Goal: Information Seeking & Learning: Learn about a topic

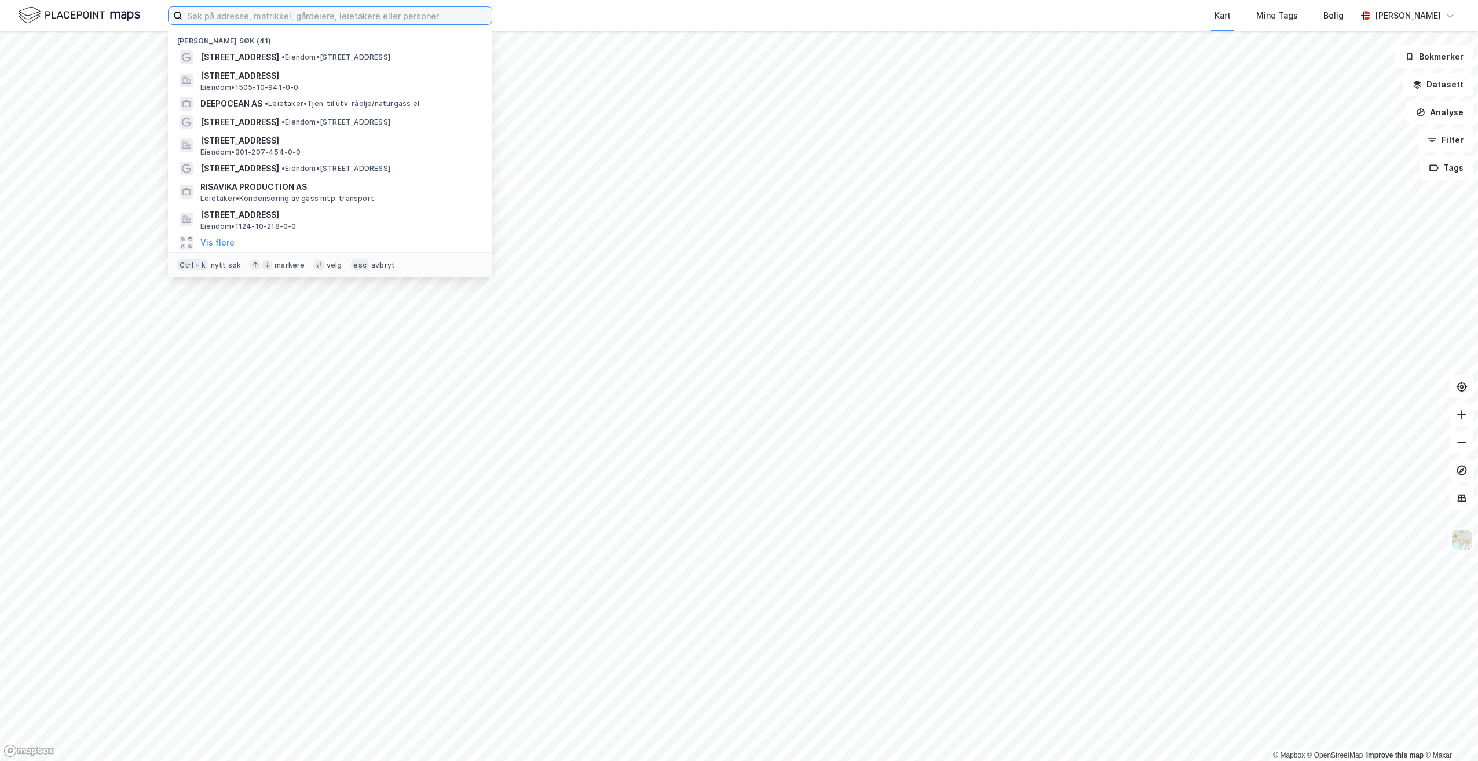
click at [230, 23] on input at bounding box center [336, 15] width 309 height 17
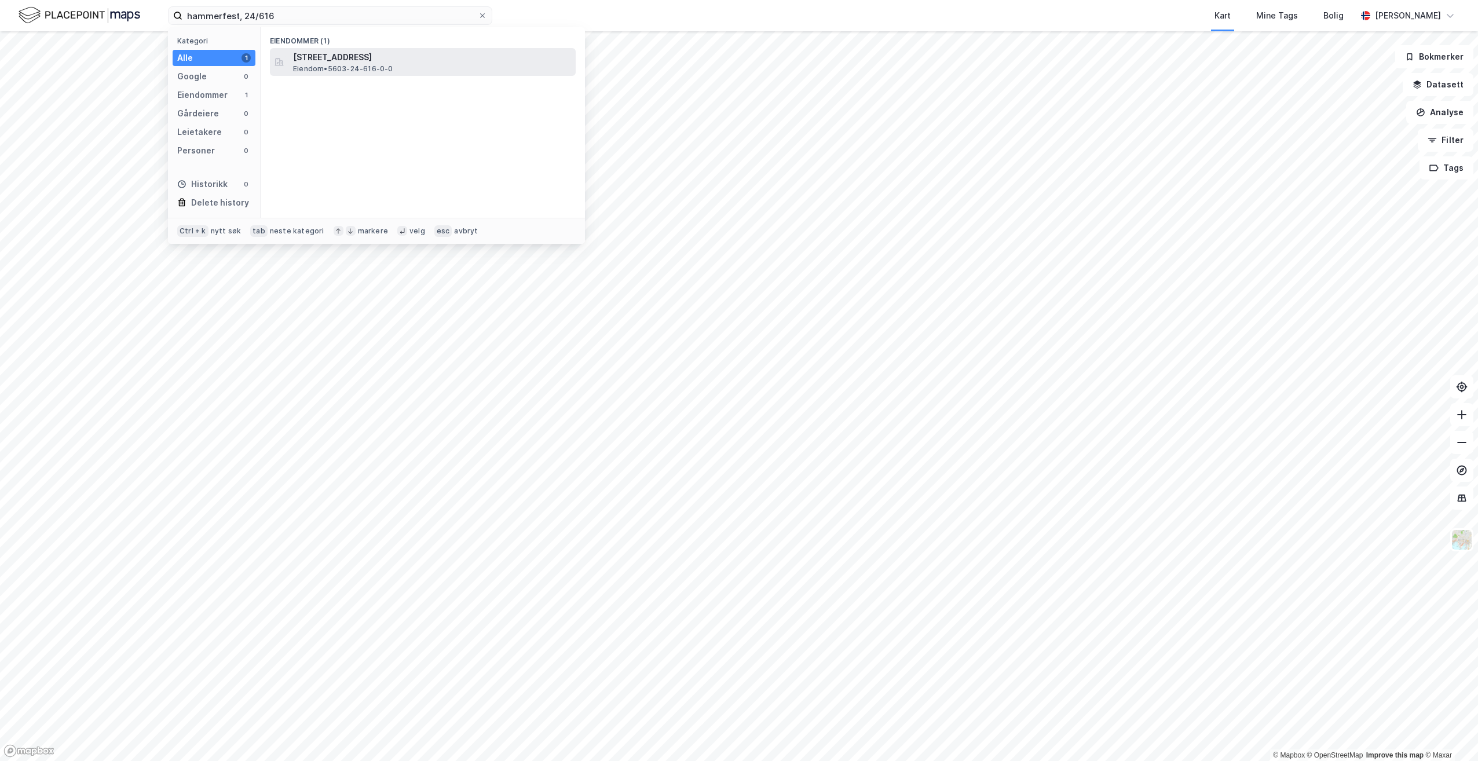
click at [467, 58] on span "[STREET_ADDRESS]" at bounding box center [432, 57] width 278 height 14
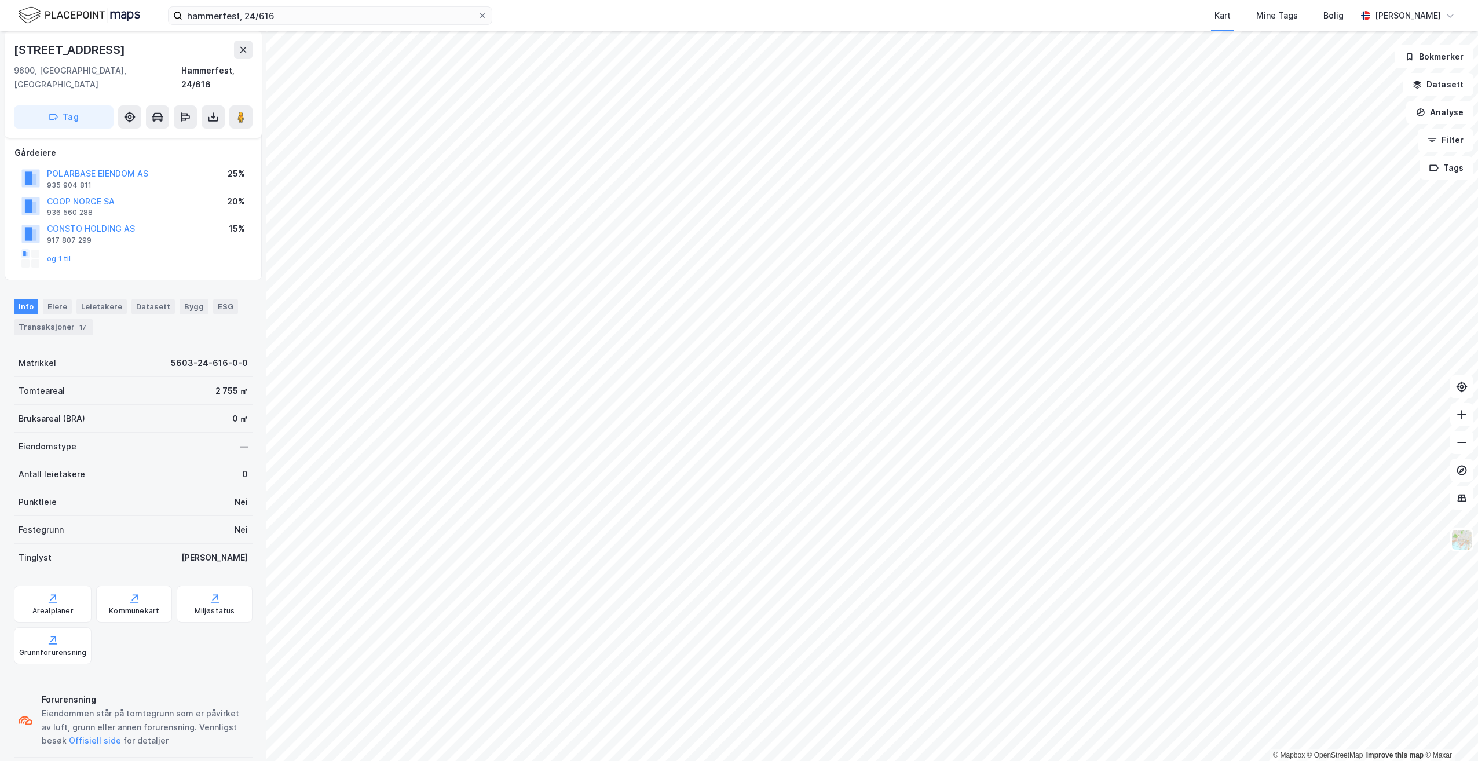
scroll to position [63, 0]
click at [119, 584] on div "Kommunekart" at bounding box center [134, 602] width 76 height 37
click at [61, 605] on div "Arealplaner" at bounding box center [52, 609] width 41 height 9
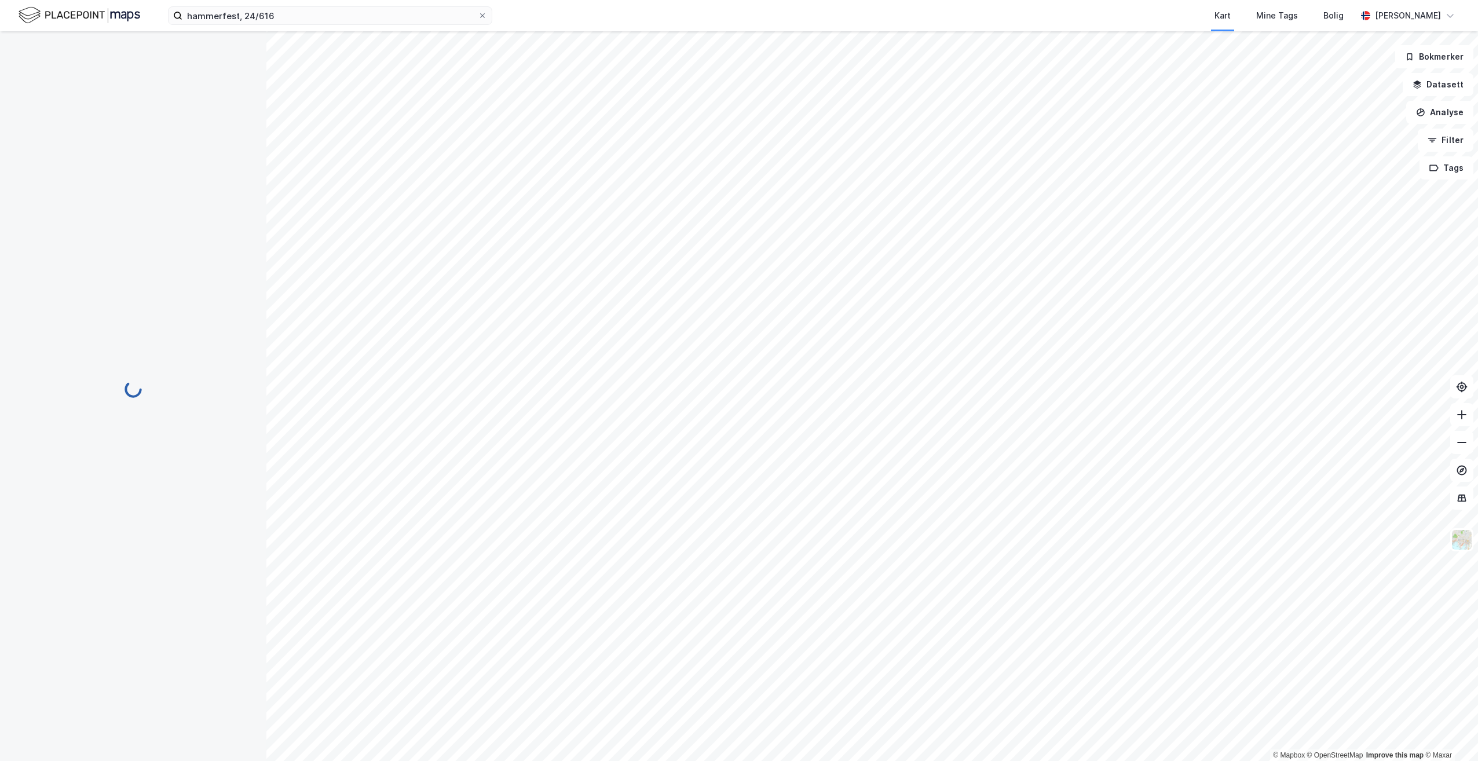
scroll to position [63, 0]
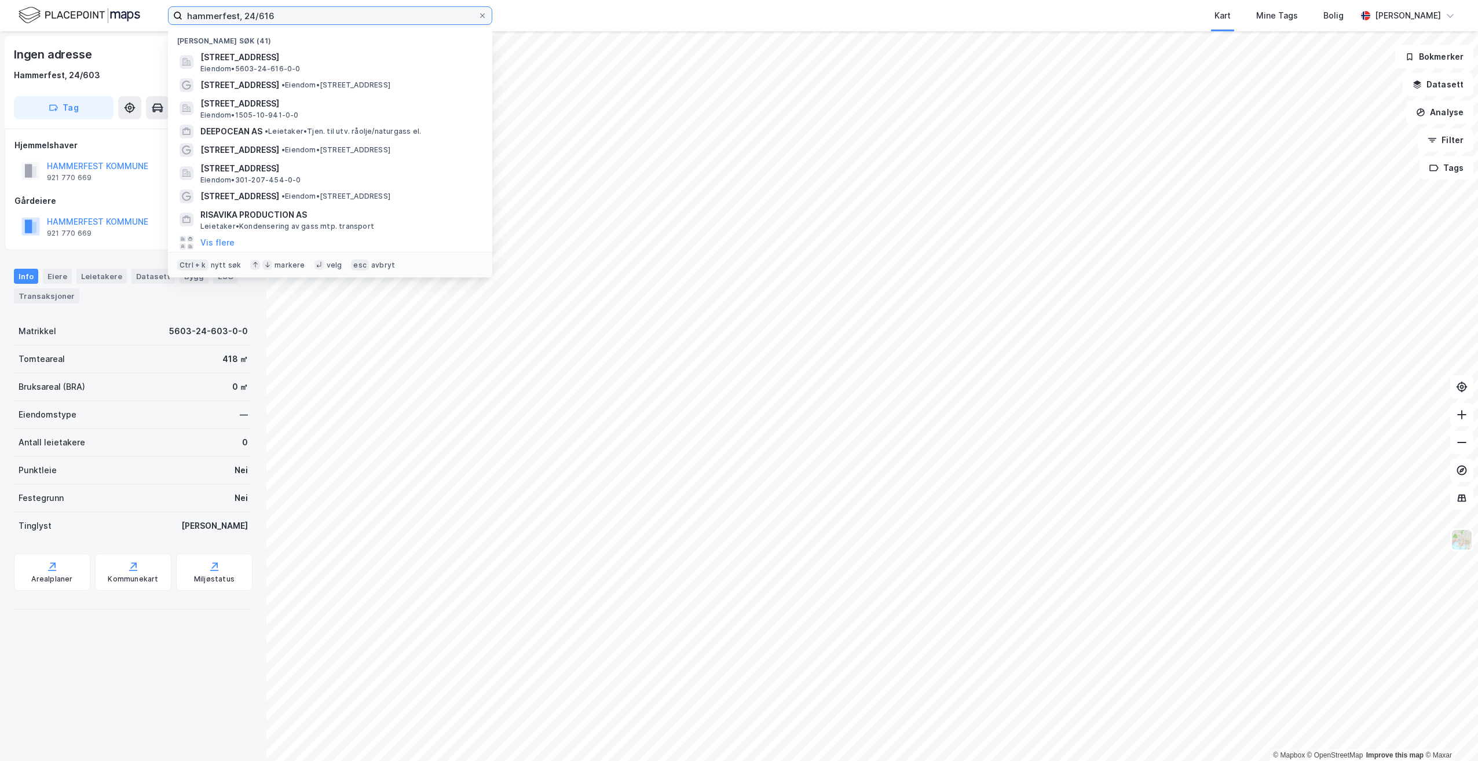
drag, startPoint x: 283, startPoint y: 19, endPoint x: 244, endPoint y: 21, distance: 39.4
click at [244, 21] on input "hammerfest, 24/616" at bounding box center [329, 15] width 295 height 17
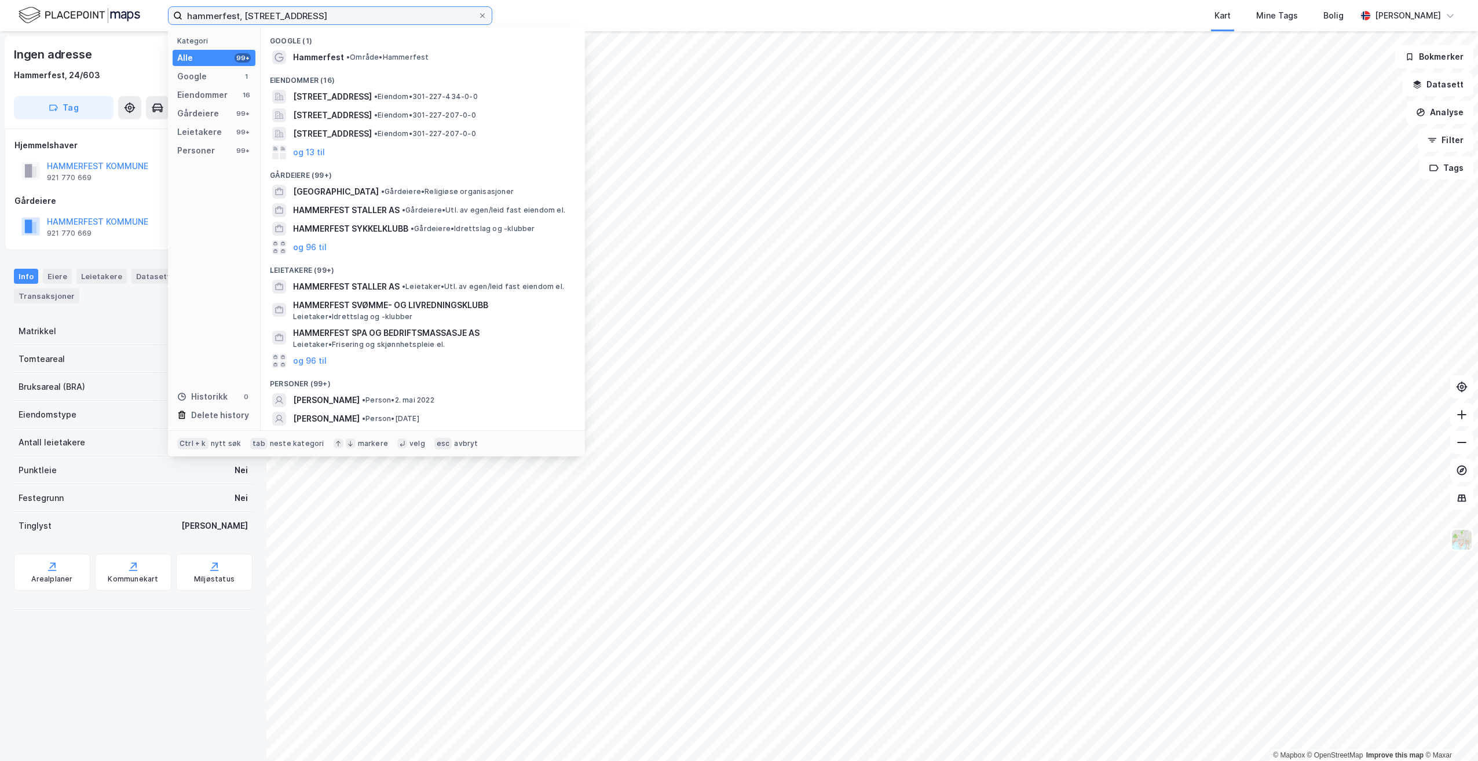
type input "hammerfest, [STREET_ADDRESS]"
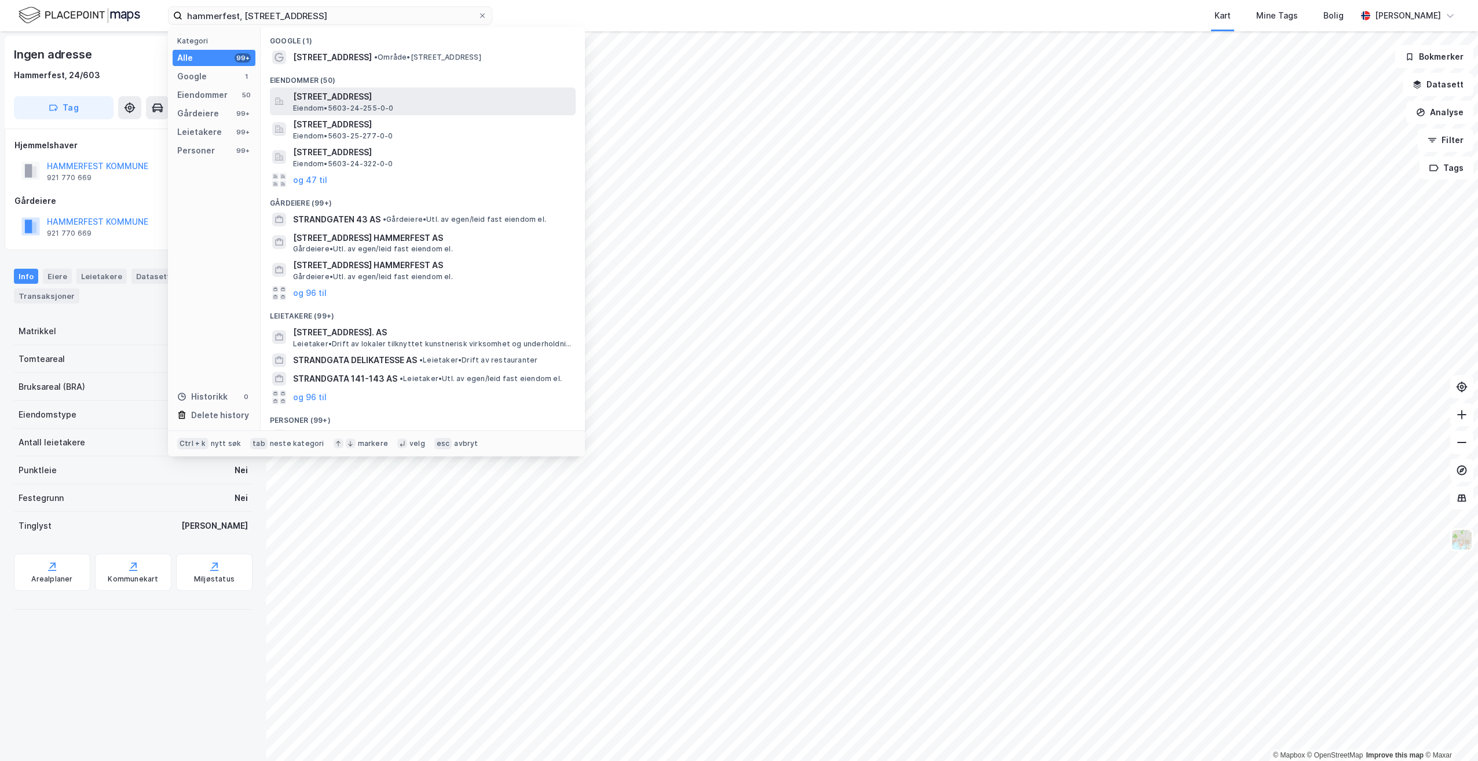
click at [323, 99] on span "[STREET_ADDRESS]" at bounding box center [432, 97] width 278 height 14
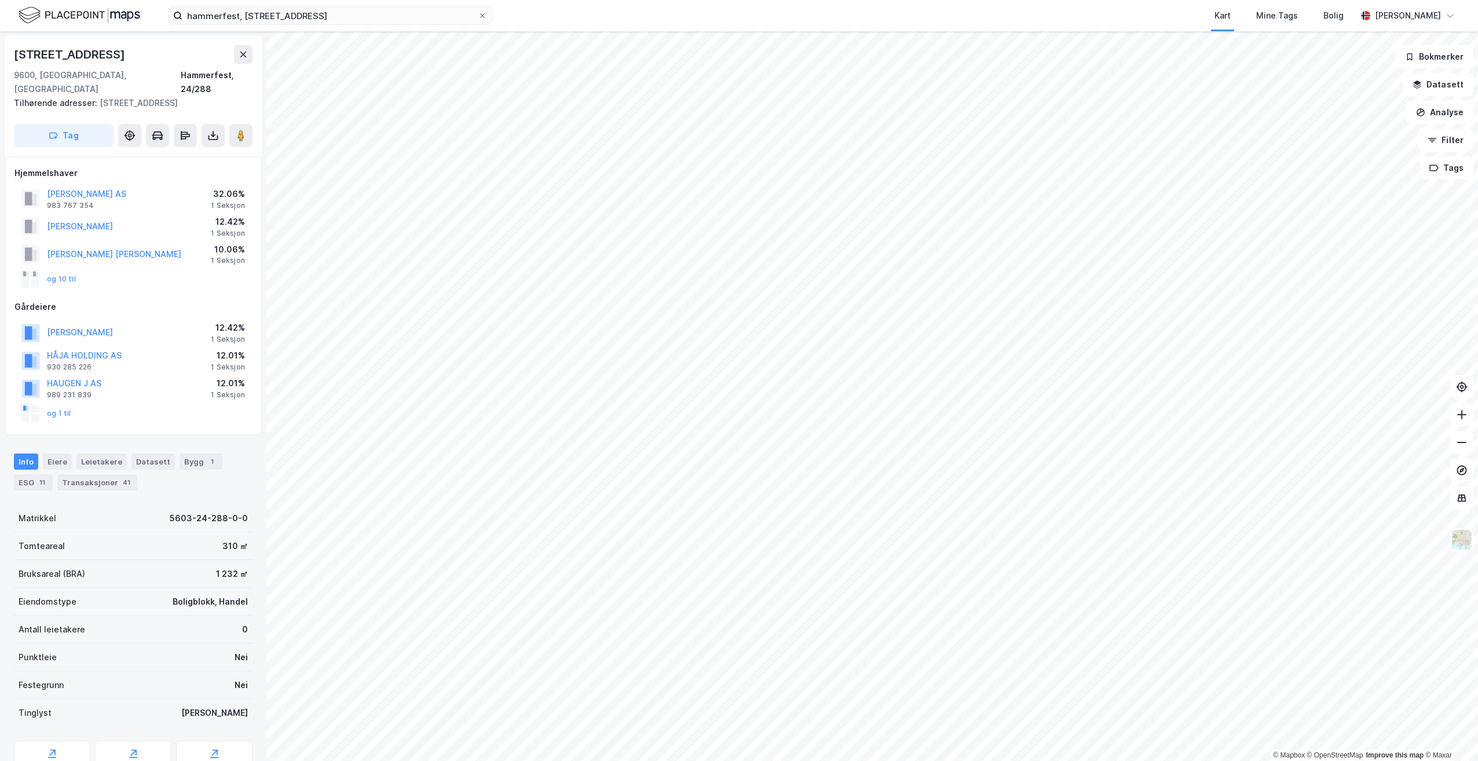
scroll to position [1, 0]
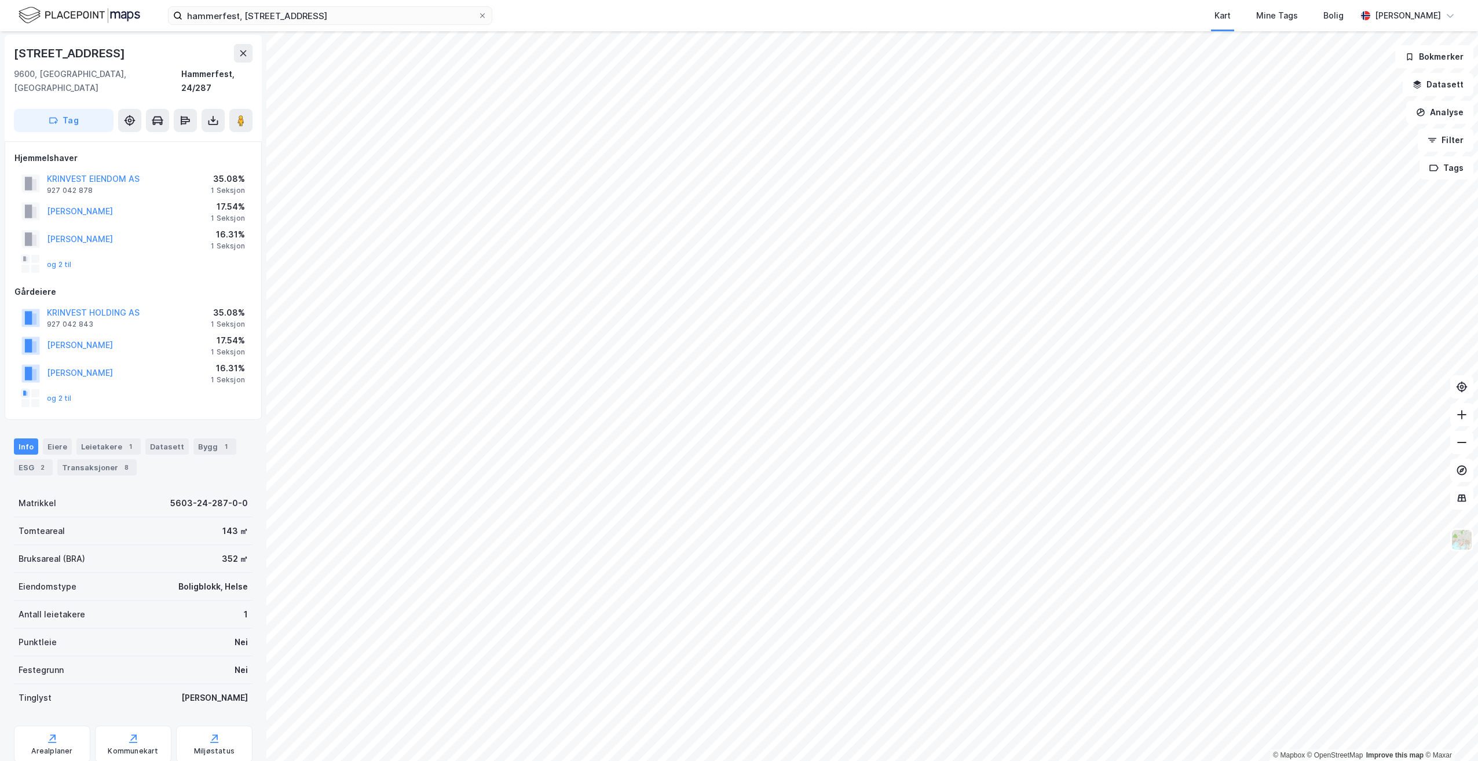
scroll to position [1, 0]
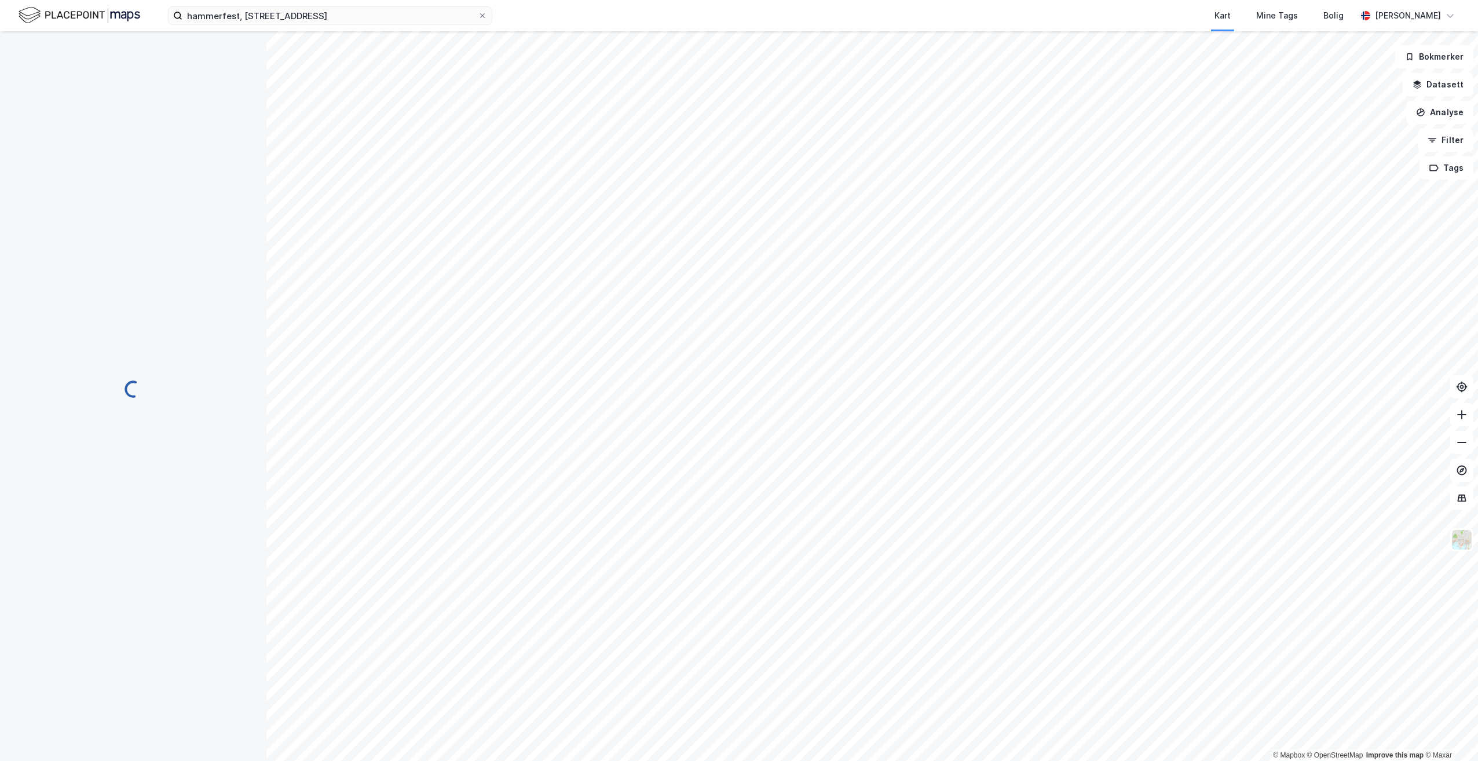
scroll to position [1, 0]
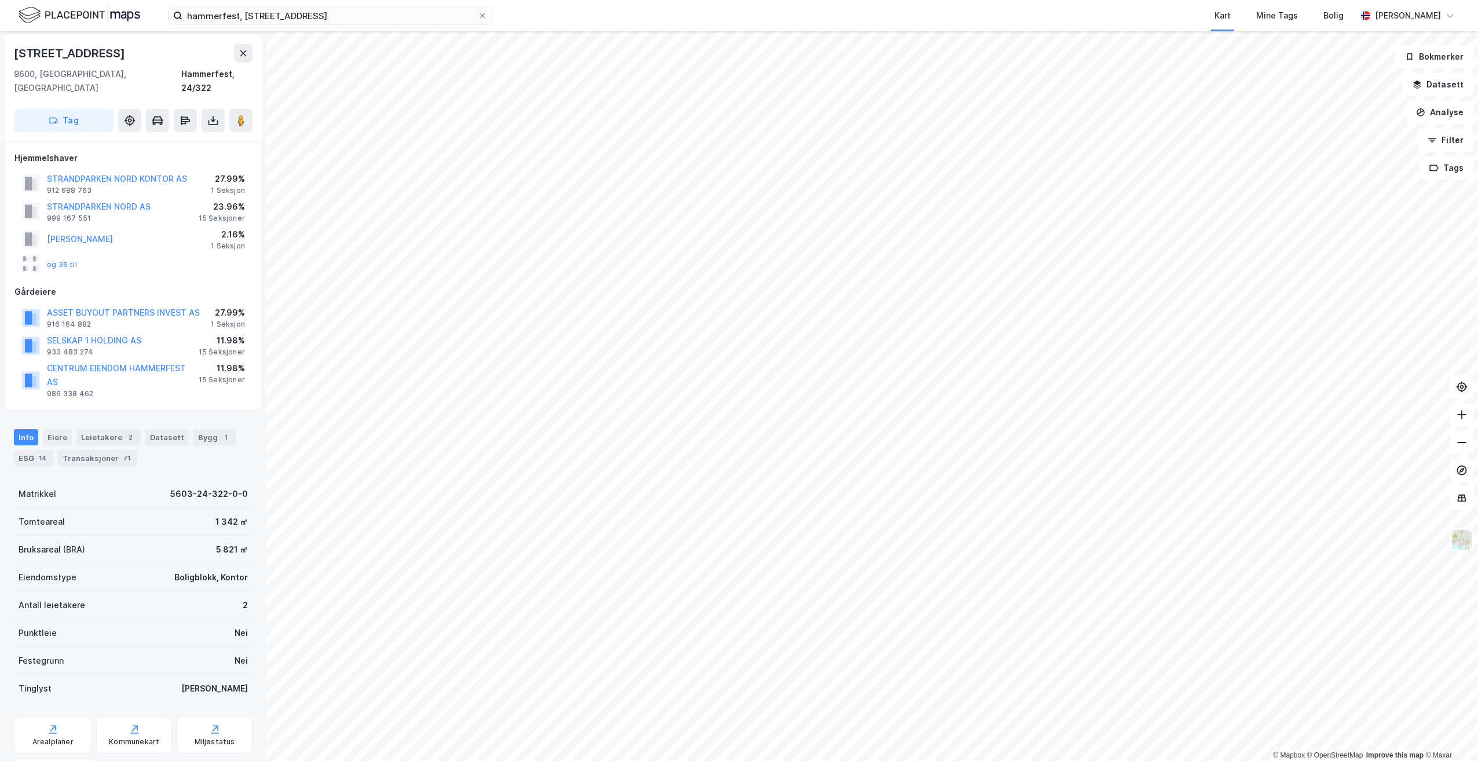
scroll to position [1, 0]
